Goal: Task Accomplishment & Management: Complete application form

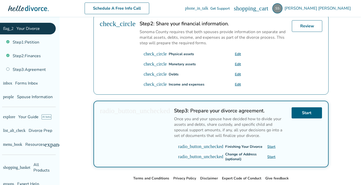
scroll to position [164, 0]
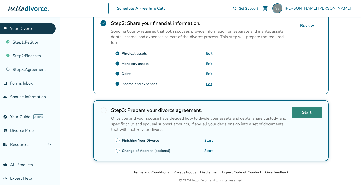
click at [299, 113] on link "Start" at bounding box center [307, 112] width 30 height 11
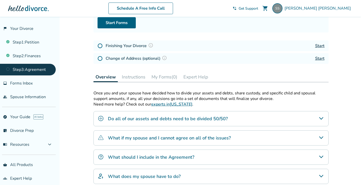
scroll to position [57, 0]
click at [321, 117] on icon "Do all of our assets and debts need to be divided 50/50?" at bounding box center [322, 118] width 6 height 6
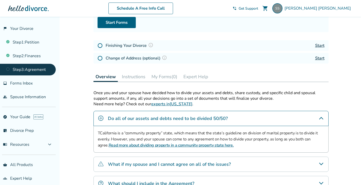
click at [342, 76] on div "Added to cart Step 0 3 Prepare your divorce agreement. Fill out your forms Comp…" at bounding box center [180, 109] width 361 height 298
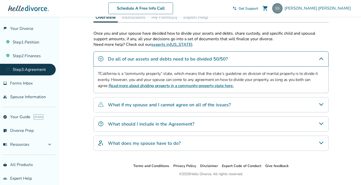
scroll to position [119, 0]
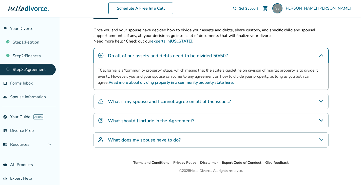
click at [322, 121] on icon "What should I include in the Agreement?" at bounding box center [321, 120] width 4 height 3
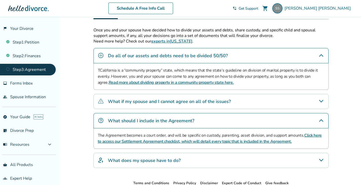
click at [322, 158] on icon "What does my spouse have to do?" at bounding box center [322, 161] width 6 height 6
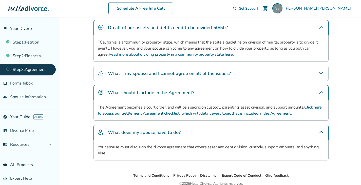
scroll to position [146, 0]
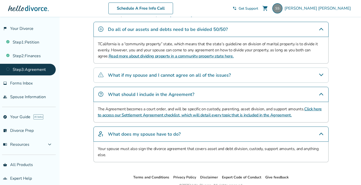
click at [322, 76] on icon "What if my spouse and I cannot agree on all of the issues?" at bounding box center [321, 75] width 4 height 3
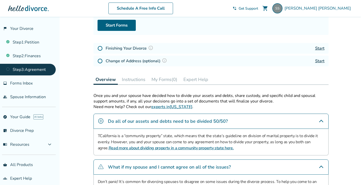
scroll to position [54, 0]
click at [320, 49] on link "Start" at bounding box center [320, 49] width 9 height 6
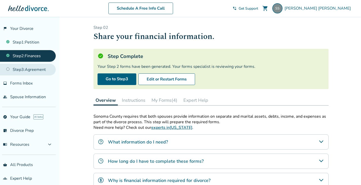
click at [44, 73] on link "Step 3 : Agreement" at bounding box center [28, 70] width 56 height 12
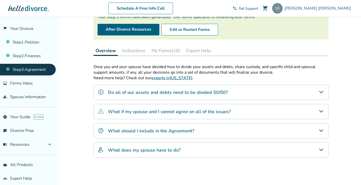
scroll to position [50, 0]
click at [321, 148] on icon "What does my spouse have to do?" at bounding box center [322, 150] width 6 height 6
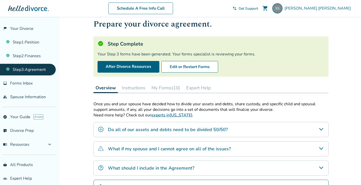
scroll to position [0, 0]
